Goal: Navigation & Orientation: Find specific page/section

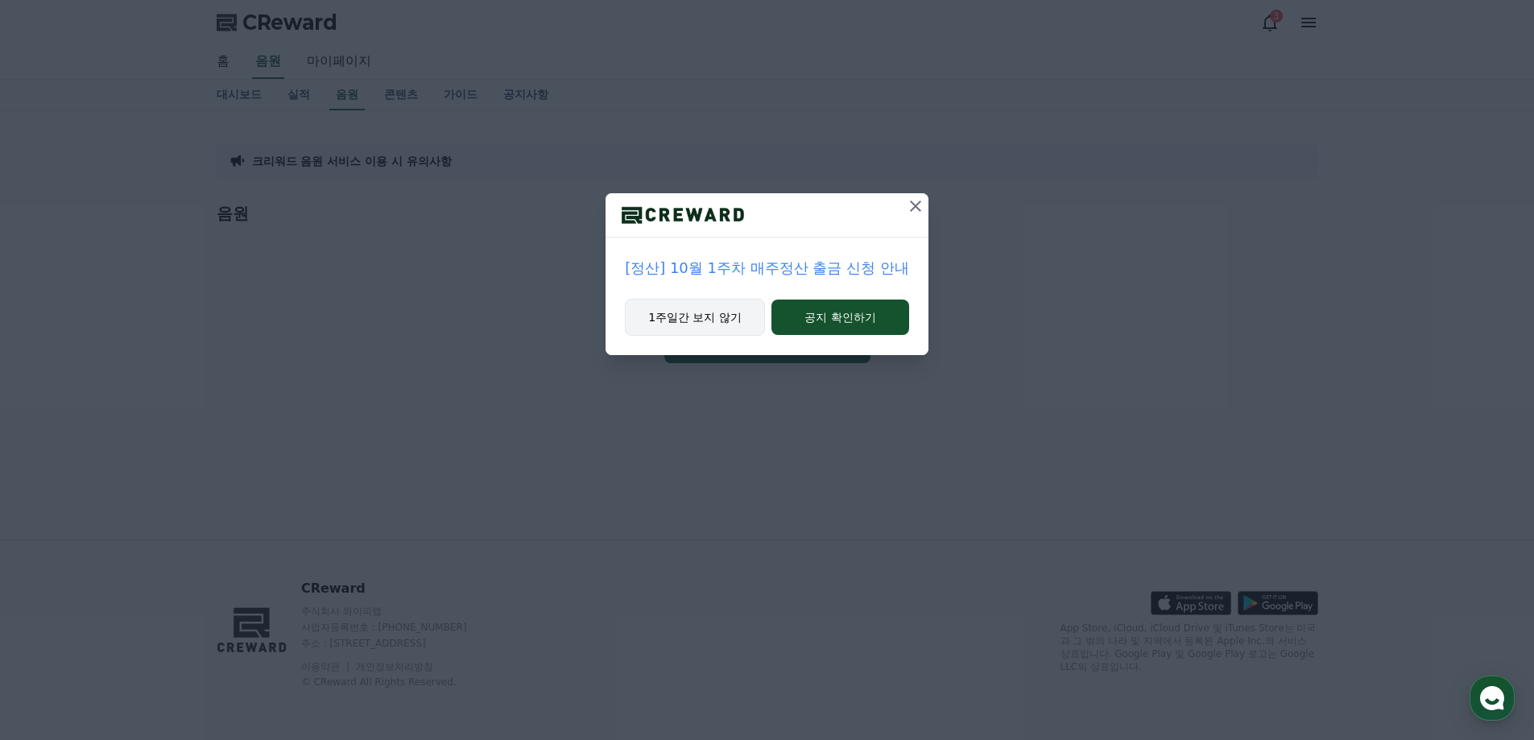
click at [706, 323] on button "1주일간 보지 않기" at bounding box center [695, 317] width 140 height 37
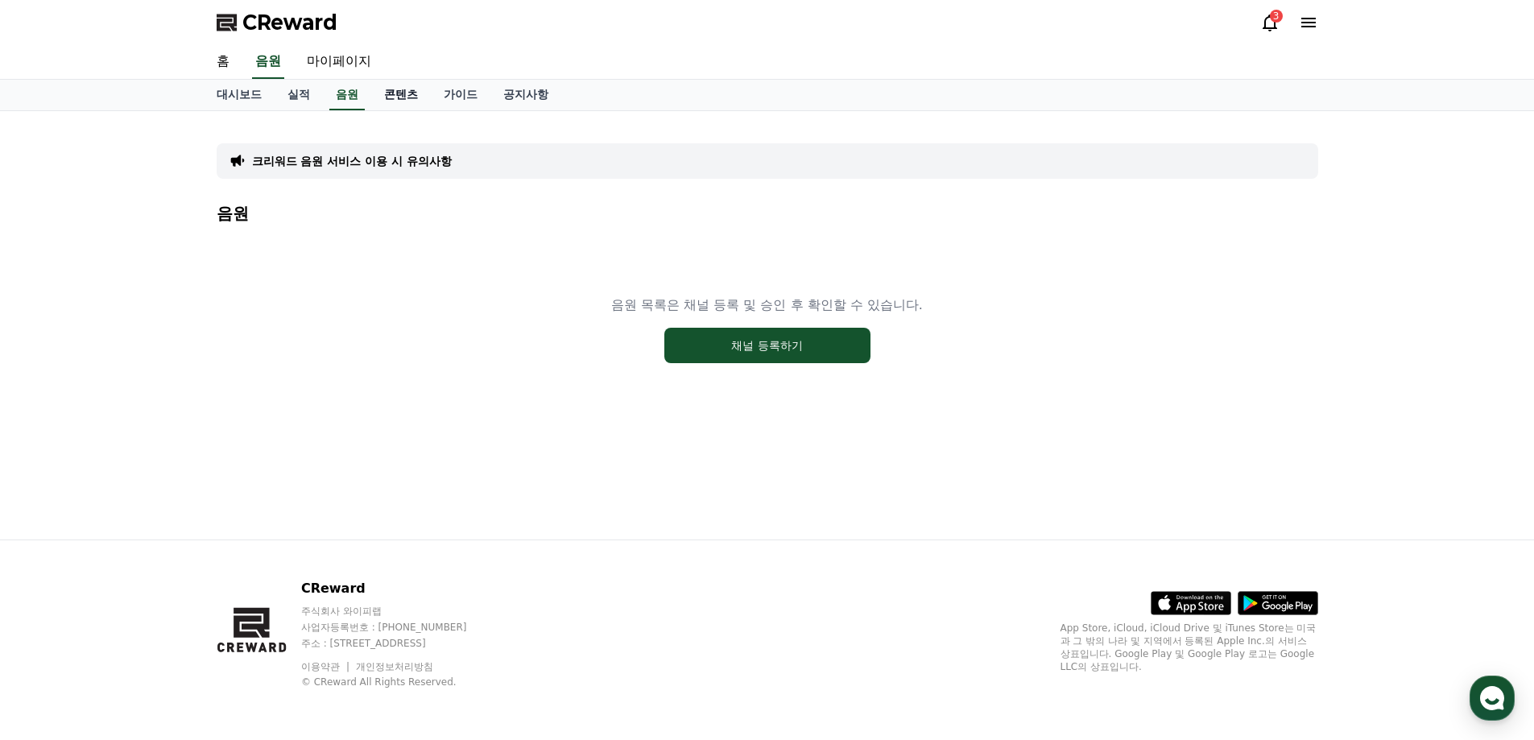
click at [383, 95] on link "콘텐츠" at bounding box center [401, 95] width 60 height 31
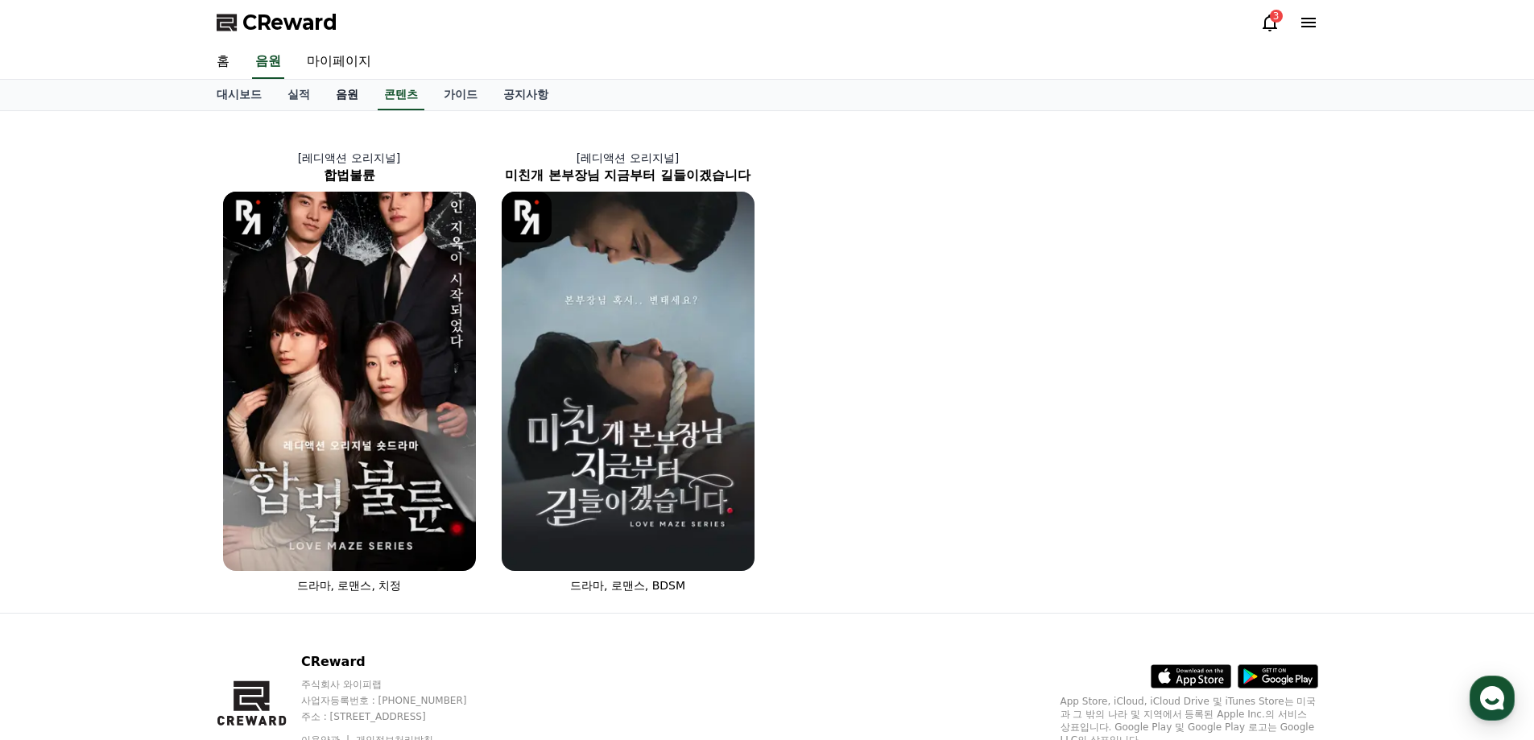
click at [345, 97] on link "음원" at bounding box center [347, 95] width 48 height 31
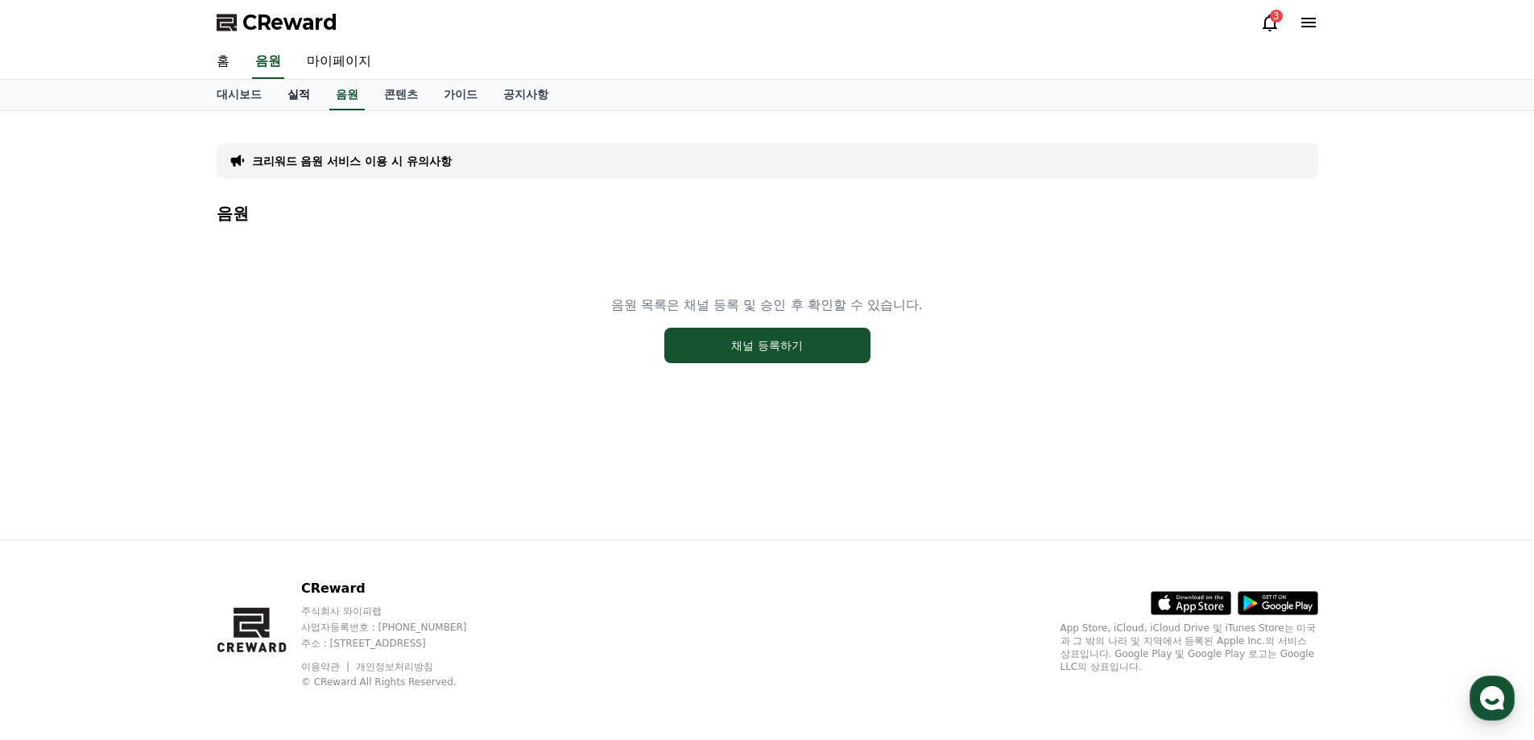
click at [295, 89] on link "실적" at bounding box center [299, 95] width 48 height 31
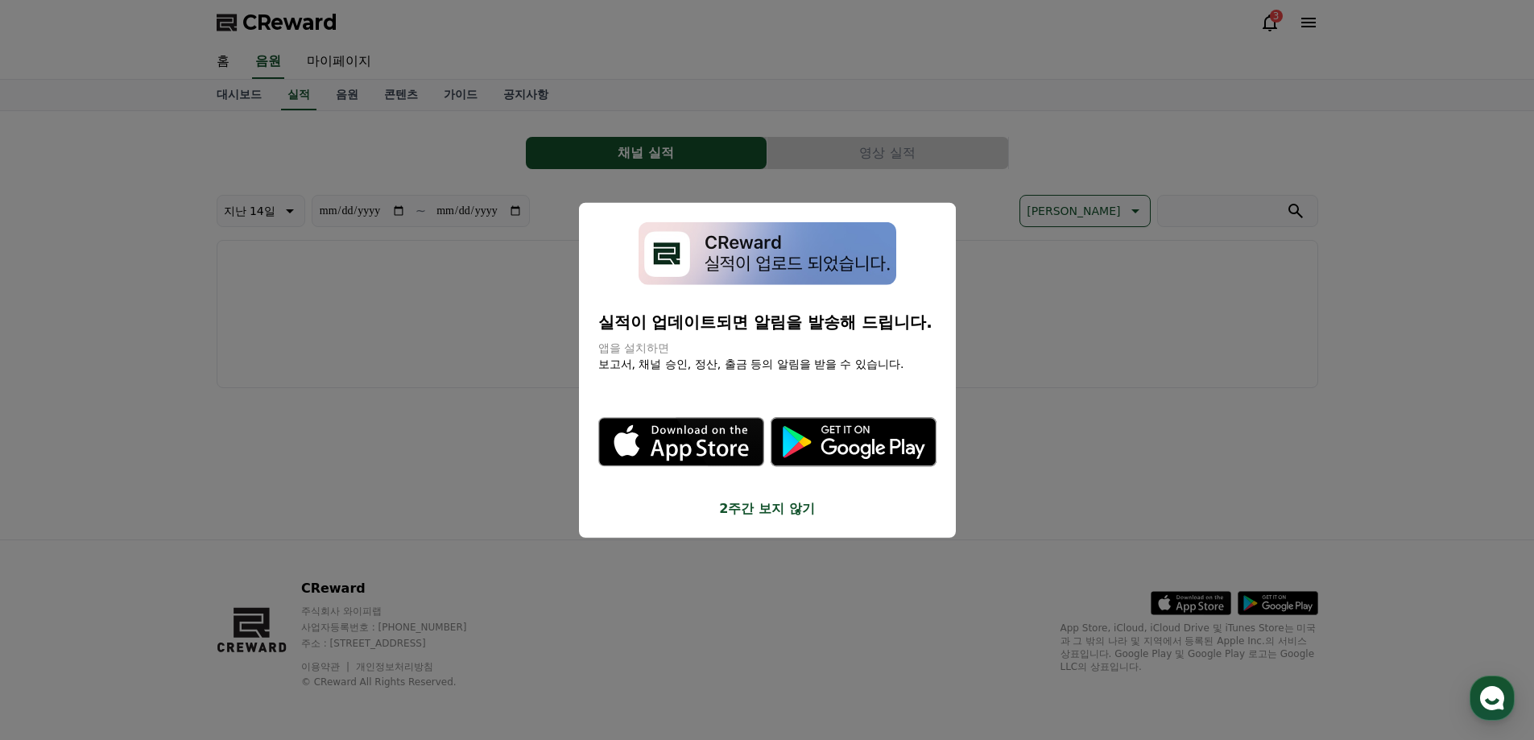
click at [747, 516] on button "2주간 보지 않기" at bounding box center [767, 508] width 338 height 19
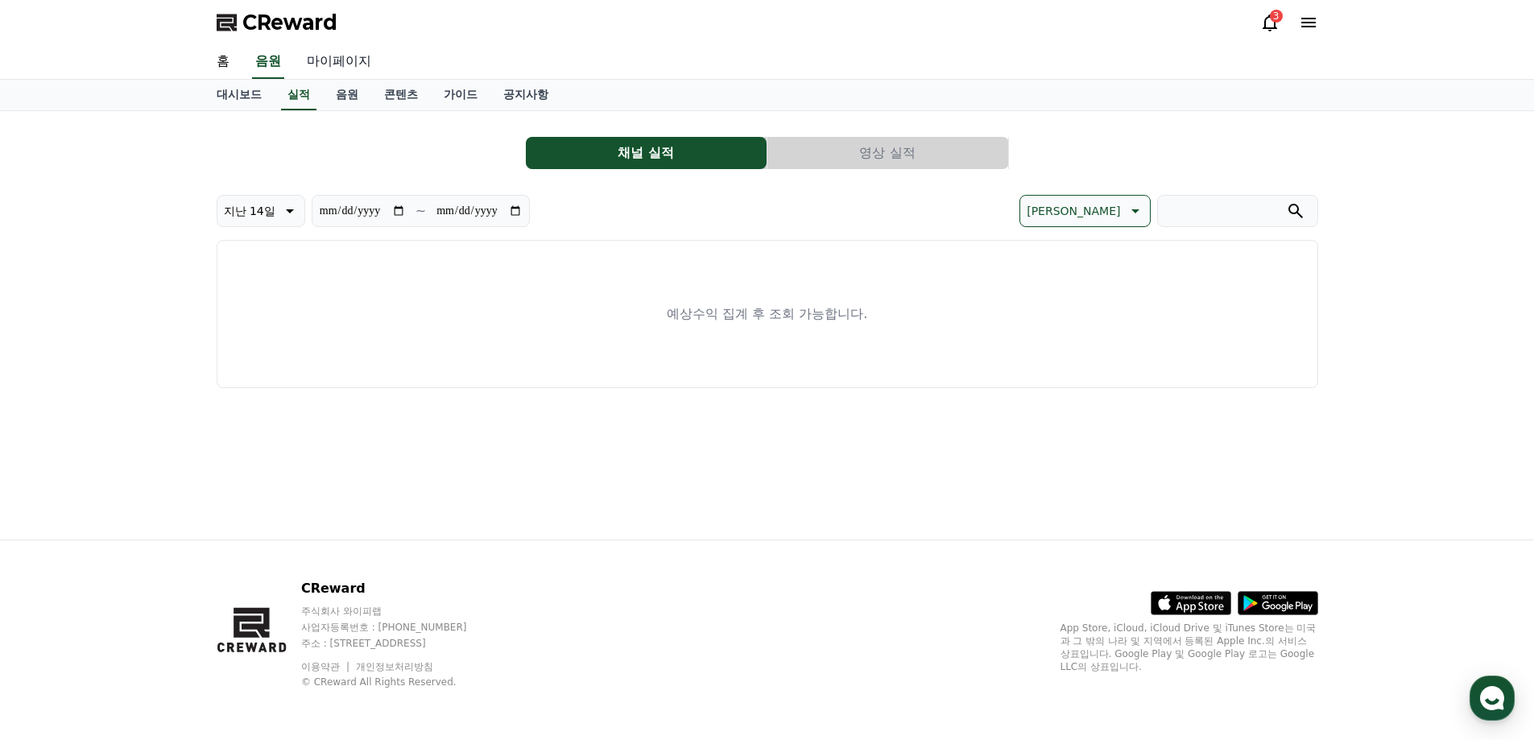
click at [320, 62] on link "마이페이지" at bounding box center [339, 62] width 90 height 34
select select "**********"
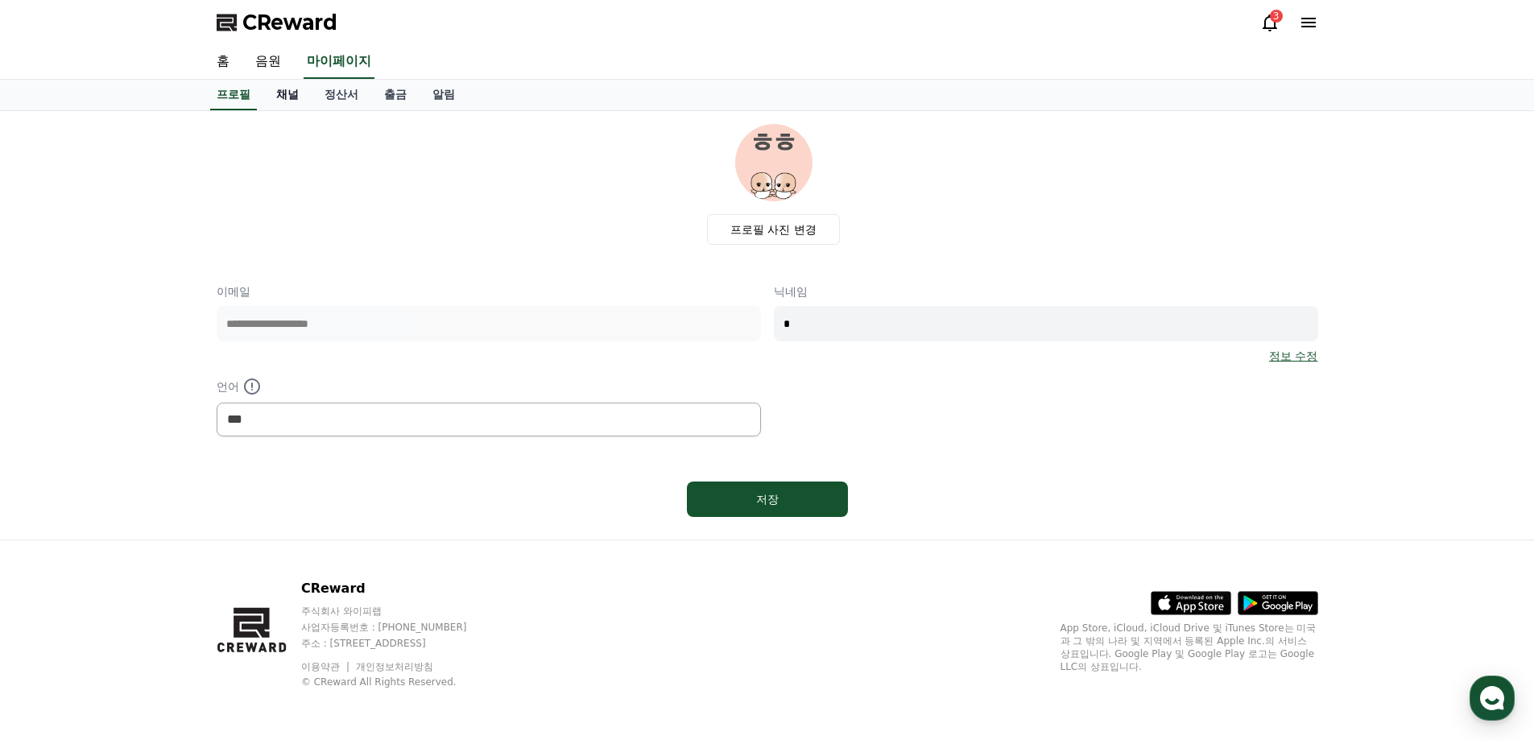
click at [285, 100] on link "채널" at bounding box center [287, 95] width 48 height 31
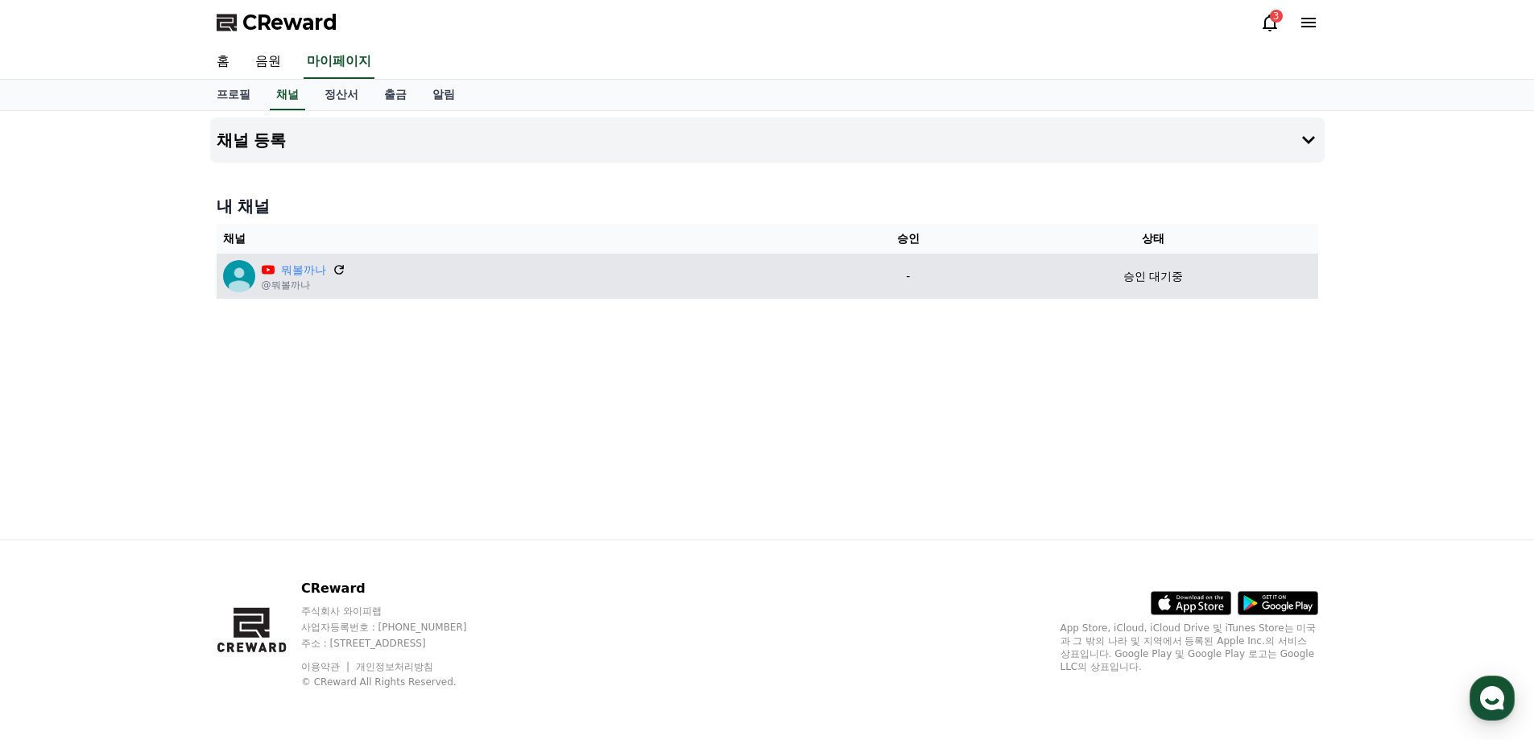
click at [337, 267] on icon at bounding box center [339, 269] width 14 height 14
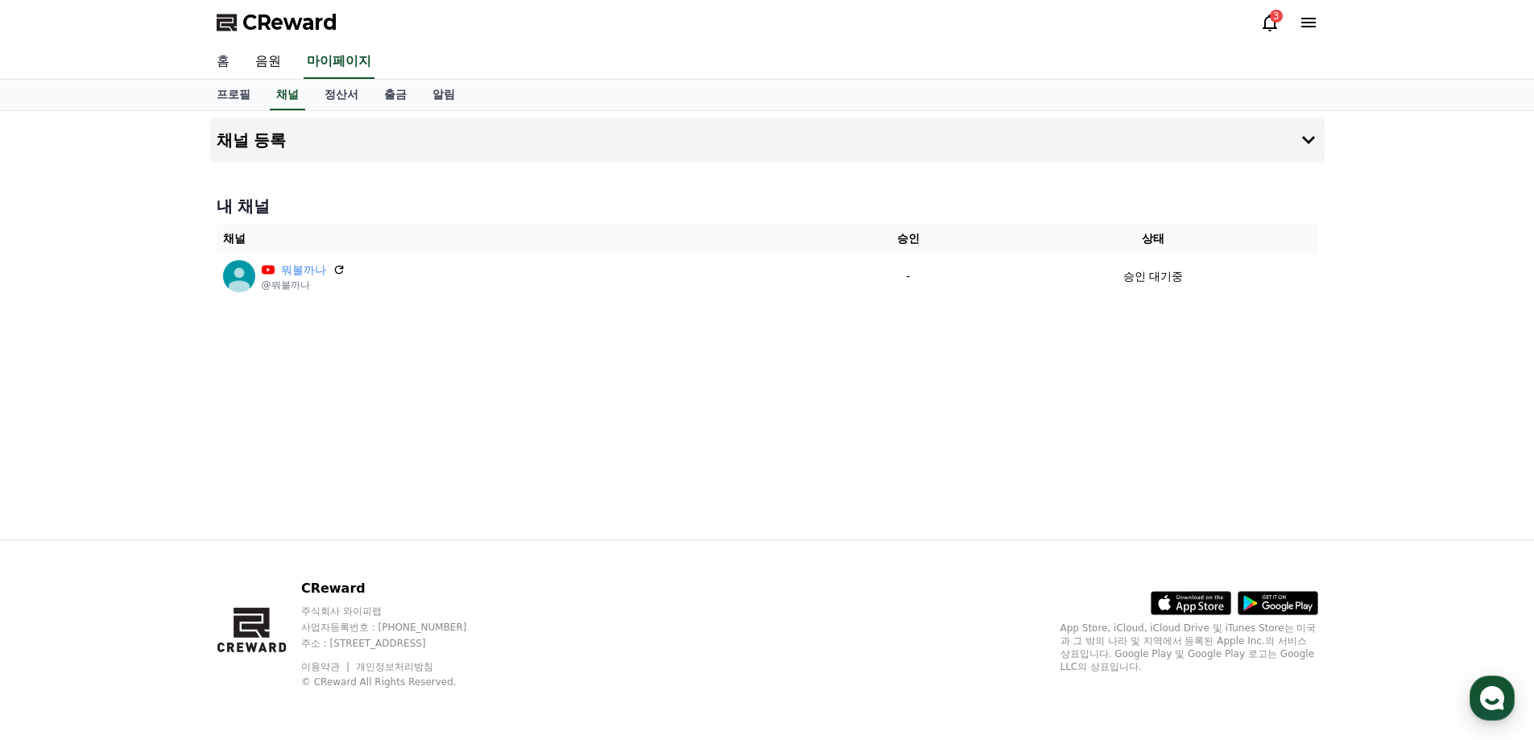
click at [229, 59] on link "홈" at bounding box center [223, 62] width 39 height 34
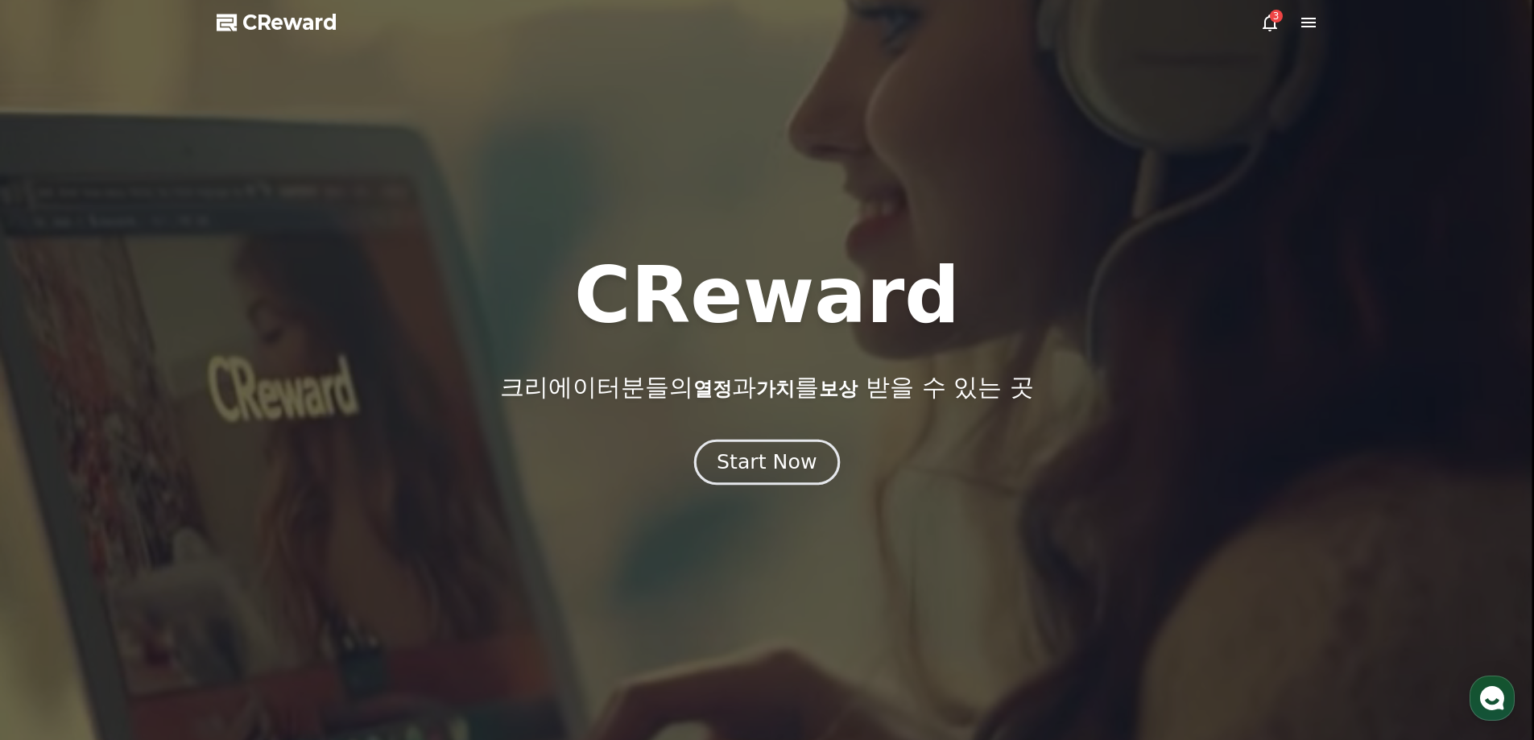
click at [738, 452] on div "Start Now" at bounding box center [767, 461] width 100 height 27
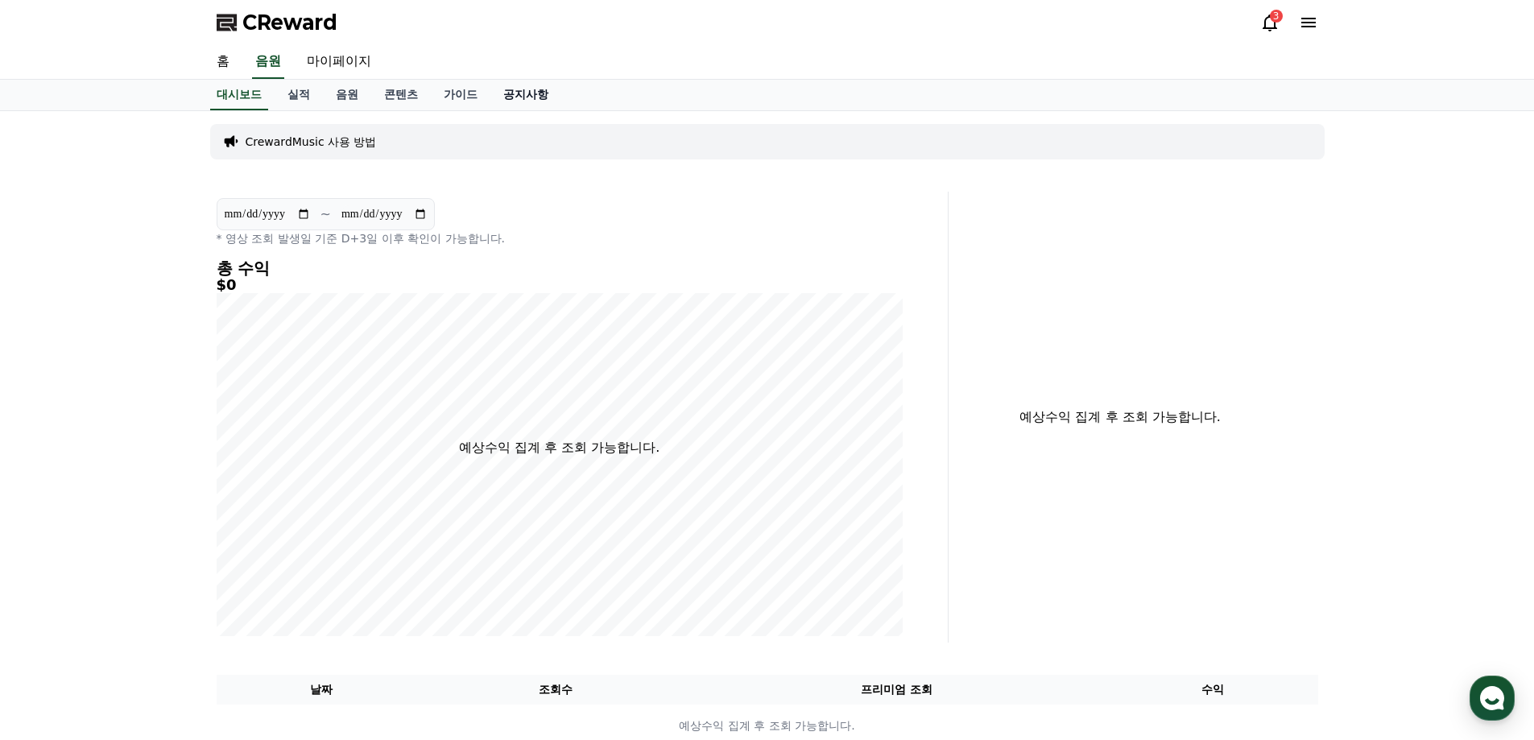
click at [519, 101] on link "공지사항" at bounding box center [525, 95] width 71 height 31
